Goal: Information Seeking & Learning: Learn about a topic

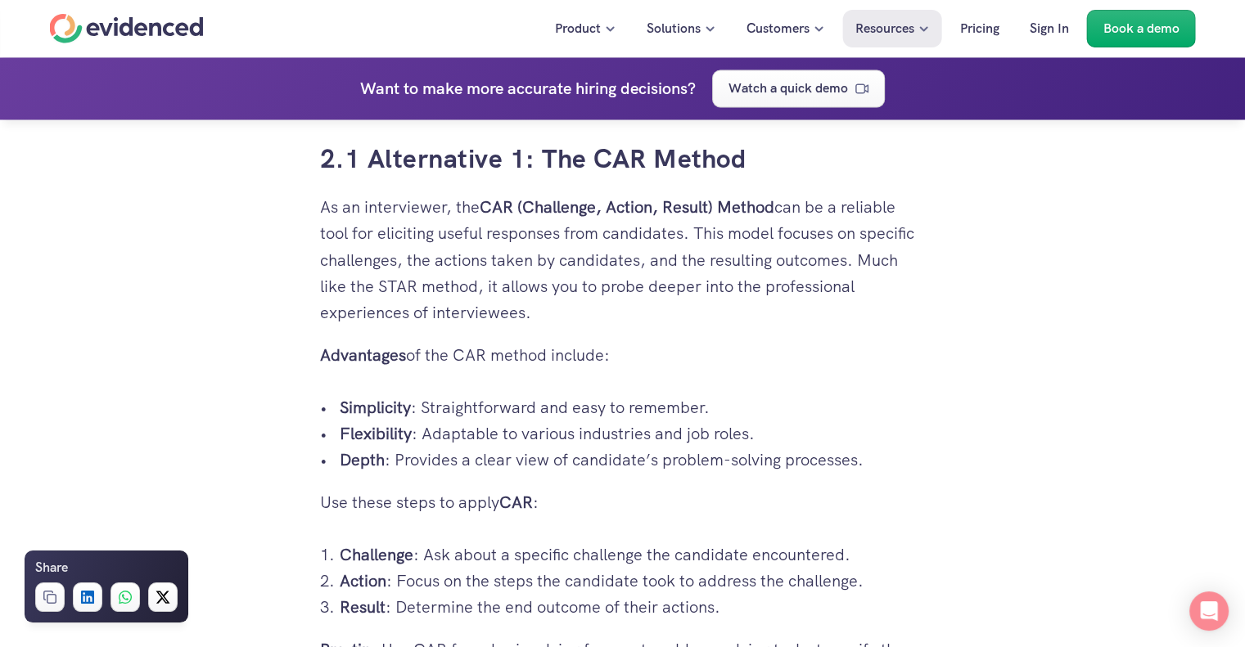
scroll to position [2858, 0]
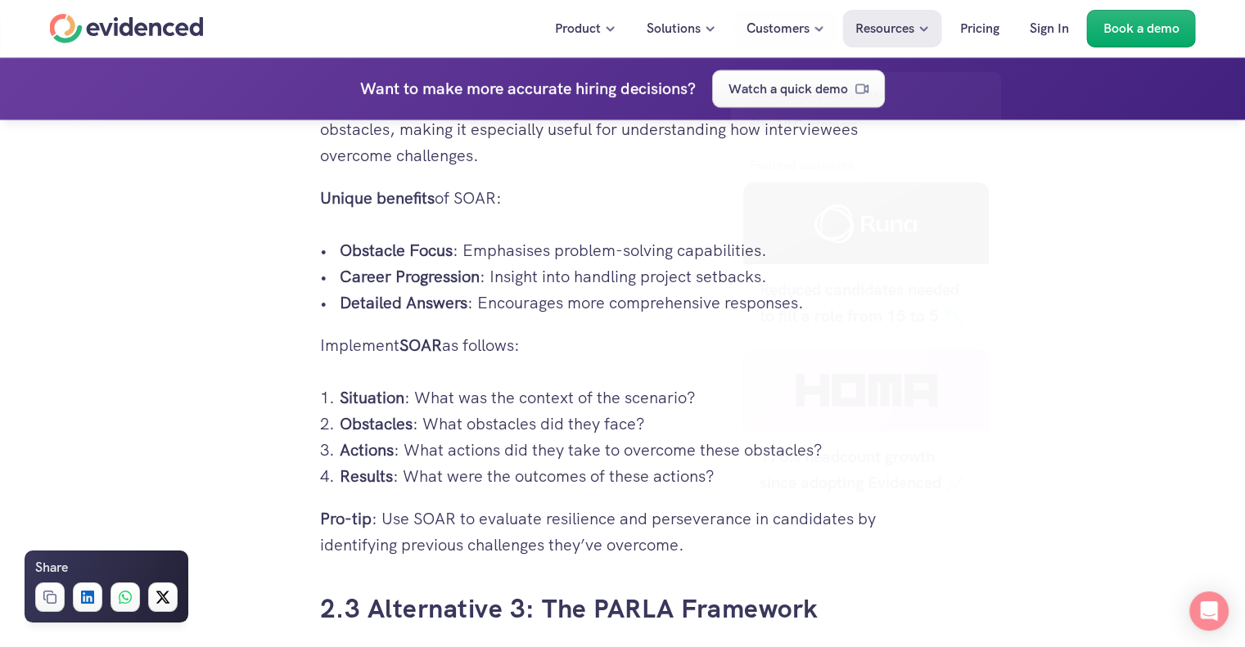
drag, startPoint x: 321, startPoint y: 562, endPoint x: 781, endPoint y: 16, distance: 714.5
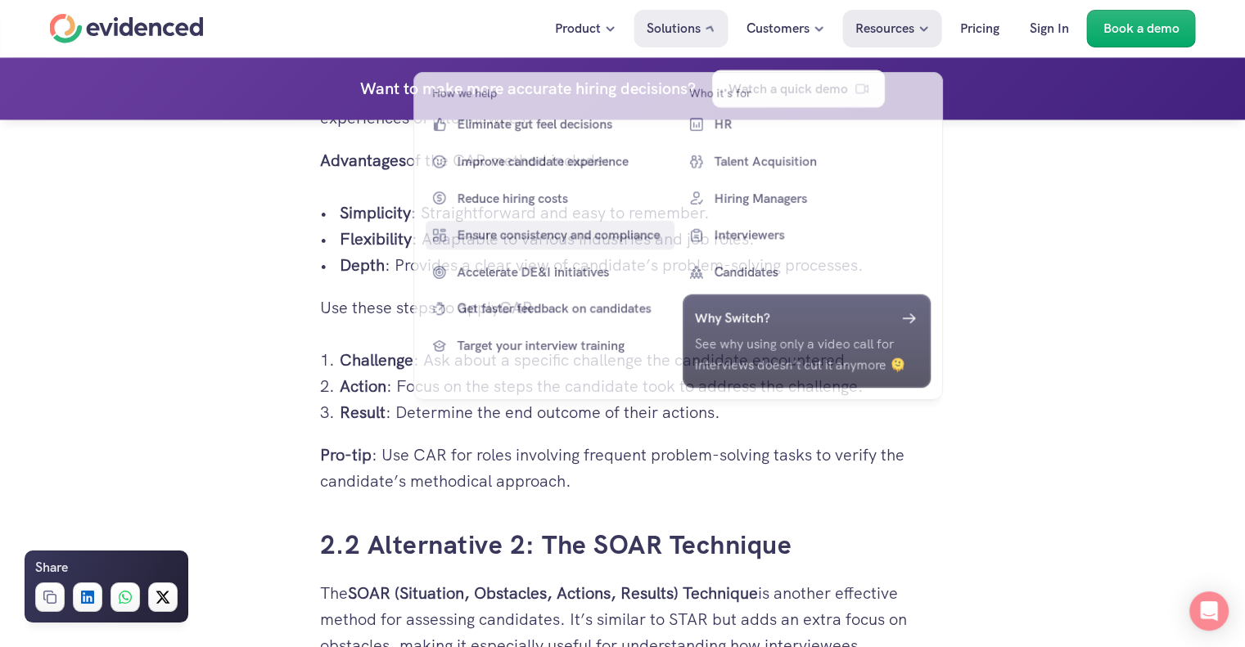
scroll to position [3053, 0]
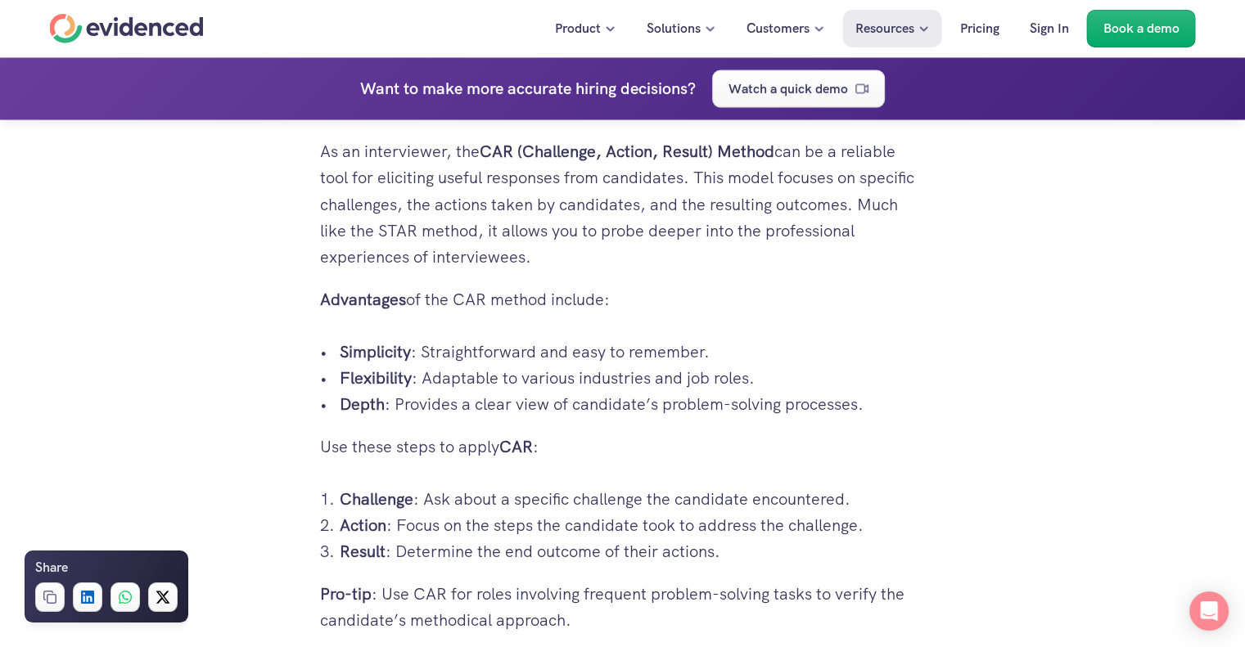
scroll to position [2920, 0]
click at [580, 533] on p "Action : Focus on the steps the candidate took to address the challenge." at bounding box center [633, 523] width 586 height 26
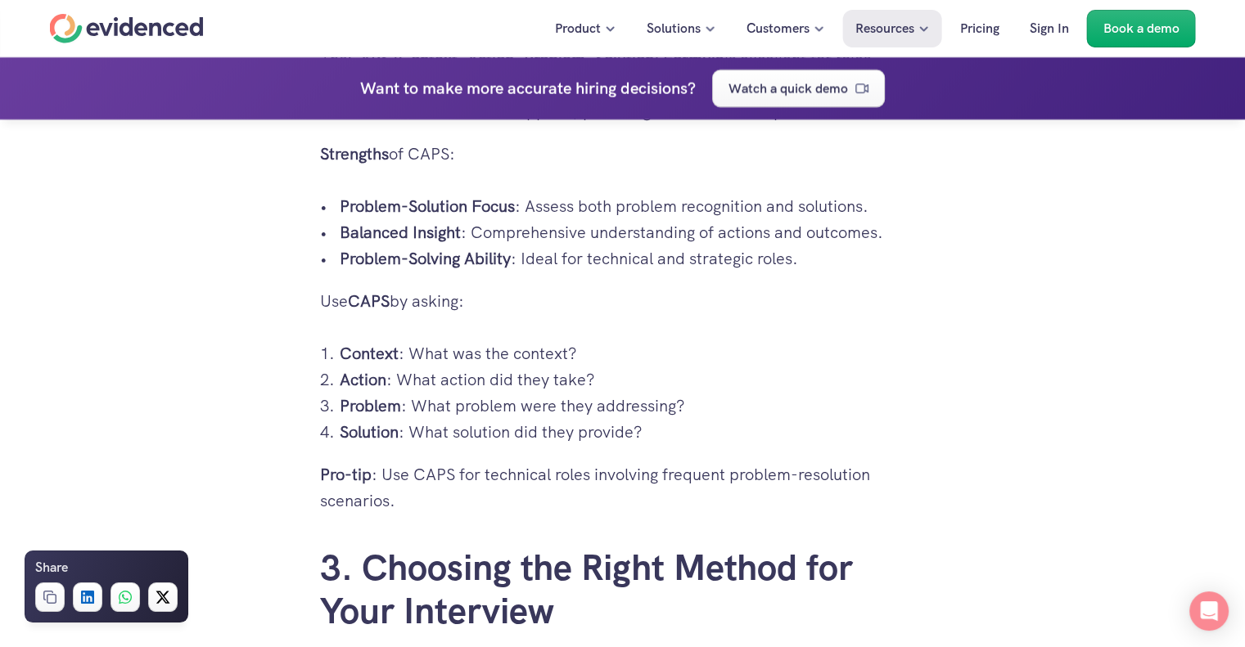
scroll to position [6970, 0]
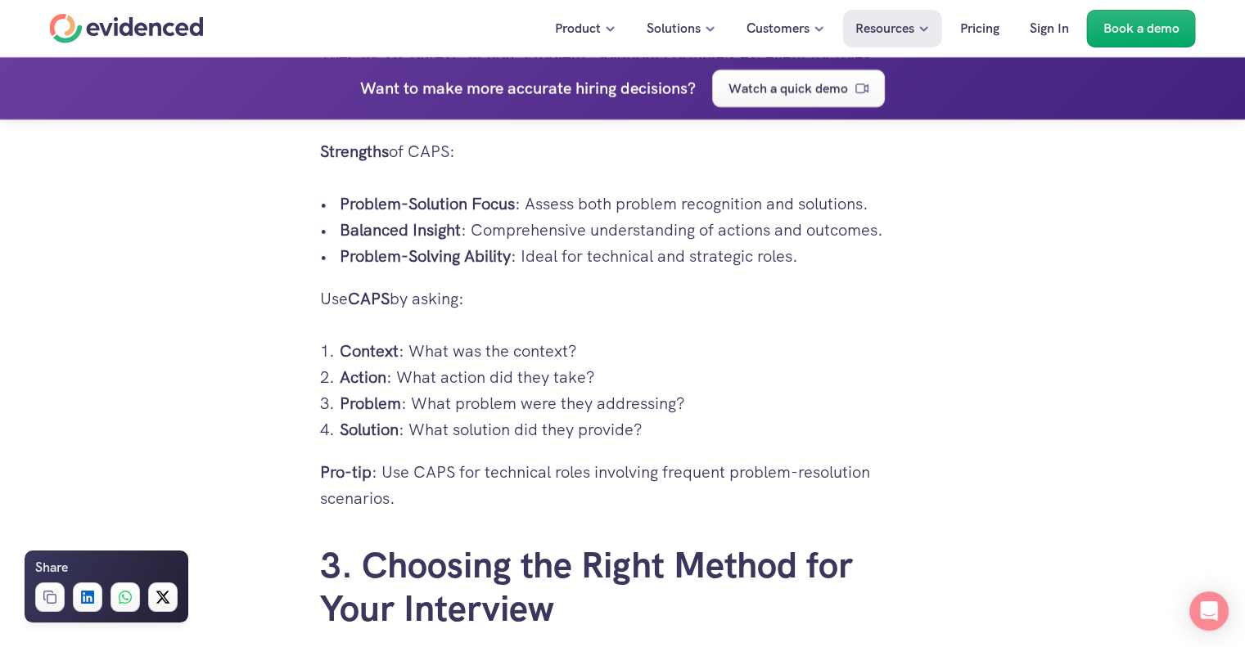
drag, startPoint x: 337, startPoint y: 340, endPoint x: 679, endPoint y: 414, distance: 349.3
click at [679, 414] on ol "Context : What was the context? Action : What action did they take? Problem : W…" at bounding box center [623, 390] width 606 height 105
click at [360, 403] on strong "Problem" at bounding box center [370, 403] width 61 height 21
drag, startPoint x: 340, startPoint y: 367, endPoint x: 668, endPoint y: 431, distance: 333.7
click at [668, 431] on ol "Context : What was the context? Action : What action did they take? Problem : W…" at bounding box center [623, 390] width 606 height 105
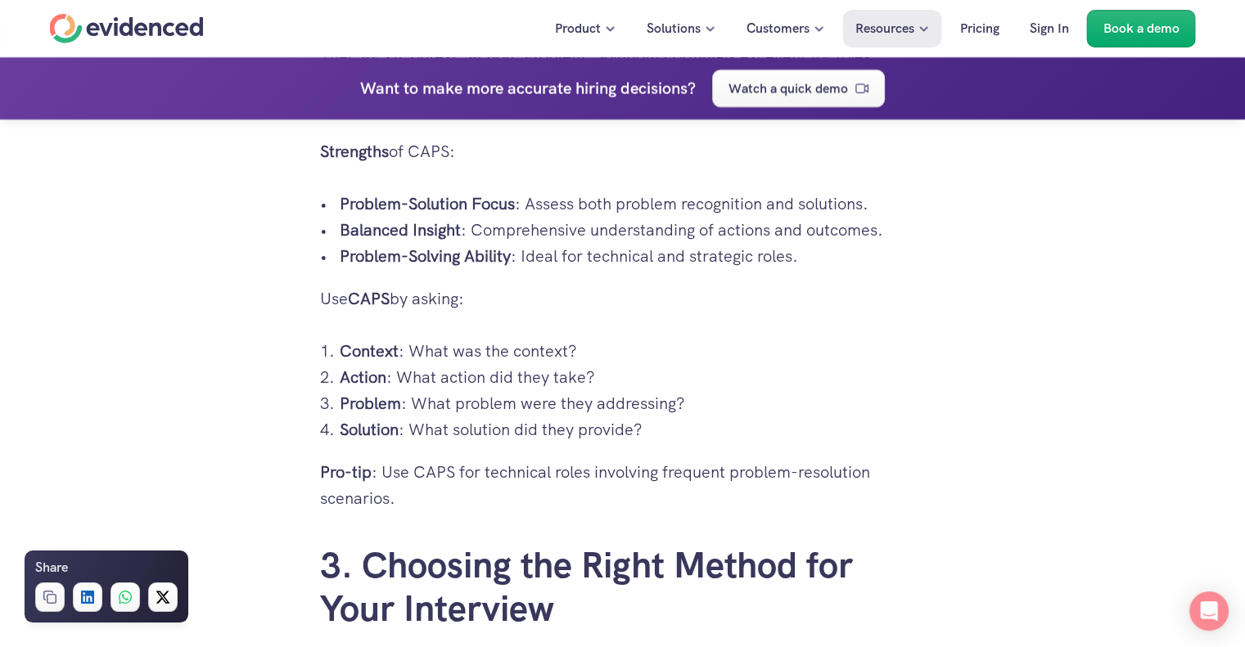
click at [668, 431] on p "Solution : What solution did they provide?" at bounding box center [633, 430] width 586 height 26
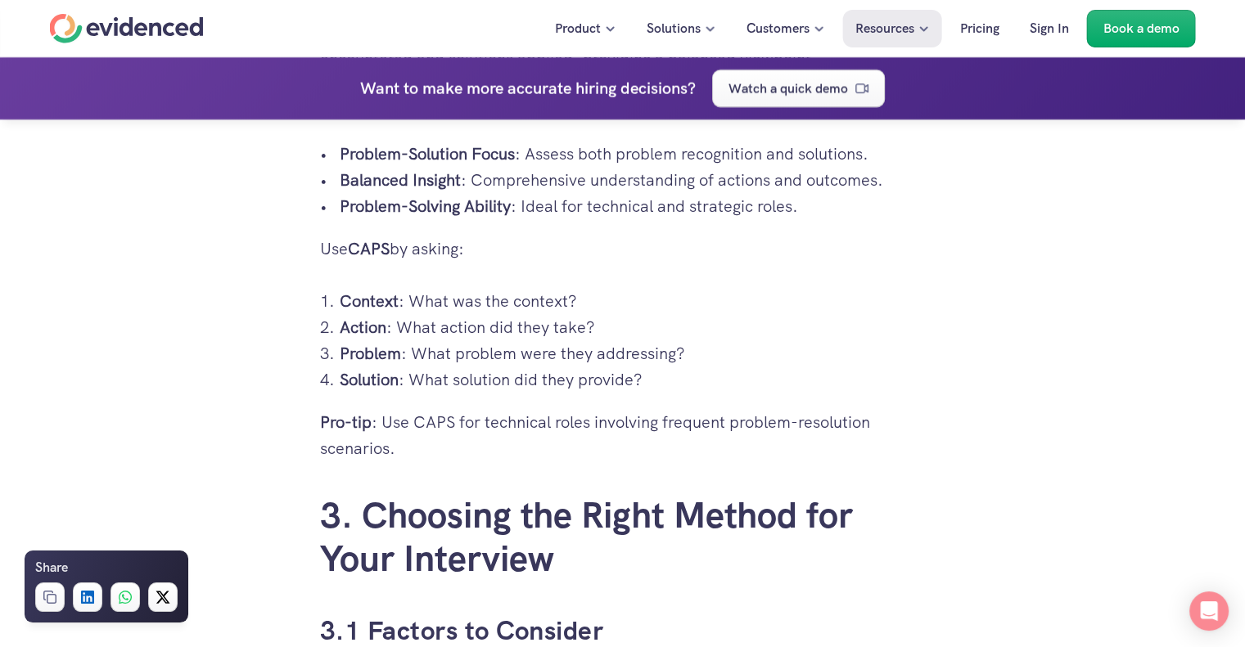
scroll to position [7019, 0]
drag, startPoint x: 333, startPoint y: 290, endPoint x: 686, endPoint y: 381, distance: 364.5
click at [686, 381] on ol "Context : What was the context? Action : What action did they take? Problem : W…" at bounding box center [623, 341] width 606 height 105
copy ol "Context : What was the context? Action : What action did they take? Problem : W…"
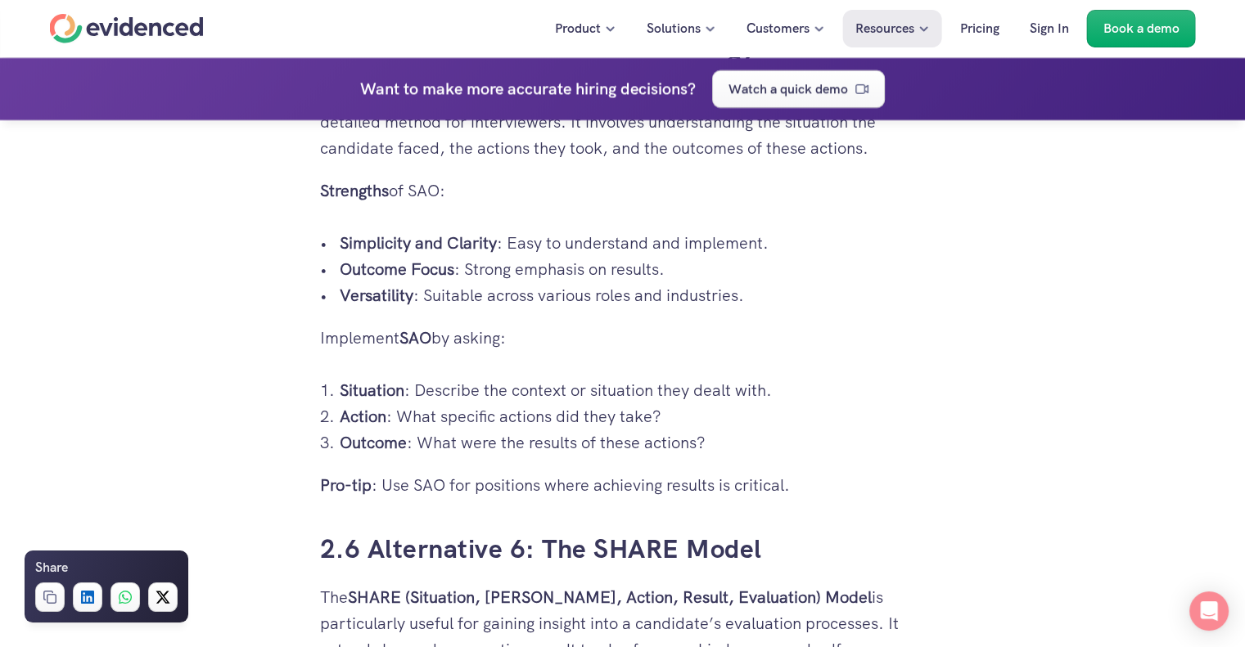
scroll to position [5268, 0]
